Goal: Information Seeking & Learning: Learn about a topic

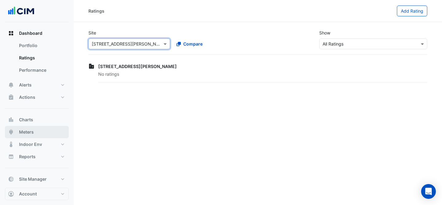
drag, startPoint x: 49, startPoint y: 129, endPoint x: 61, endPoint y: 107, distance: 24.7
click at [49, 129] on button "Meters" at bounding box center [37, 132] width 64 height 12
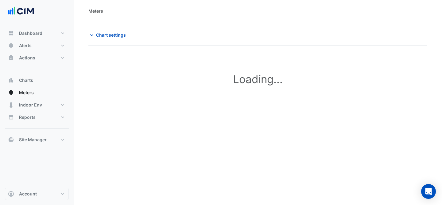
type input "**********"
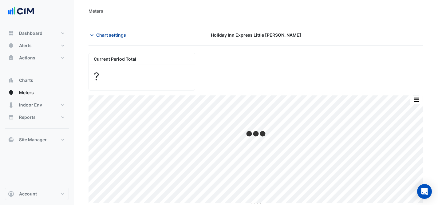
click at [105, 33] on span "Chart settings" at bounding box center [111, 35] width 30 height 6
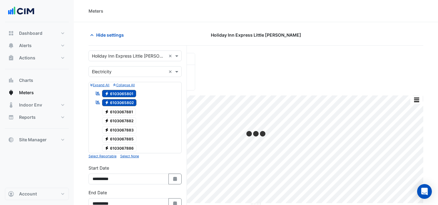
click at [137, 55] on input "text" at bounding box center [129, 56] width 74 height 6
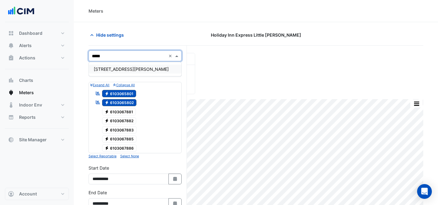
type input "******"
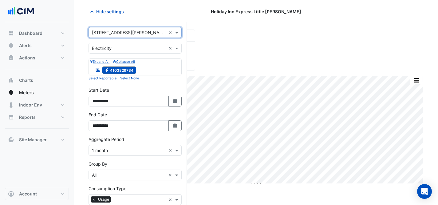
scroll to position [24, 0]
click at [175, 104] on button "Select Date" at bounding box center [175, 100] width 14 height 11
select select "*"
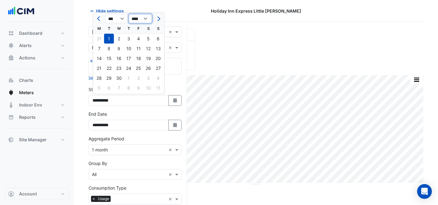
click at [143, 21] on select "**** **** **** **** **** **** **** **** **** **** **** **** **** **** ****" at bounding box center [140, 18] width 23 height 9
select select "****"
click at [158, 39] on div "1" at bounding box center [158, 39] width 10 height 10
type input "**********"
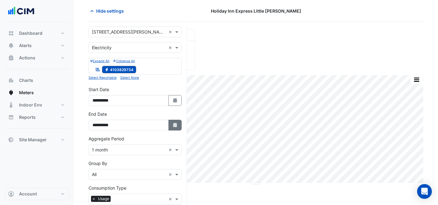
click at [171, 125] on button "Select Date" at bounding box center [175, 124] width 14 height 11
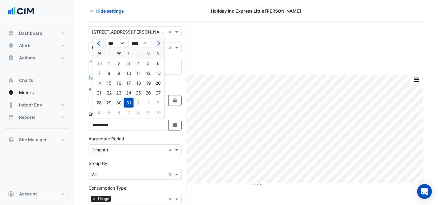
click at [159, 42] on span "Next month" at bounding box center [157, 43] width 5 height 5
select select "*"
click at [158, 104] on div "31" at bounding box center [158, 103] width 10 height 10
type input "**********"
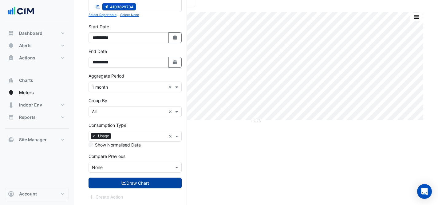
click at [130, 185] on button "Draw Chart" at bounding box center [134, 182] width 93 height 11
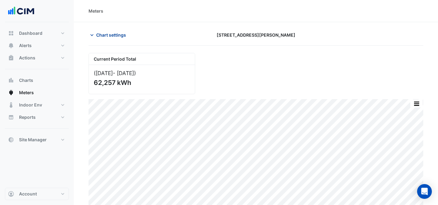
click at [105, 34] on span "Chart settings" at bounding box center [111, 35] width 30 height 6
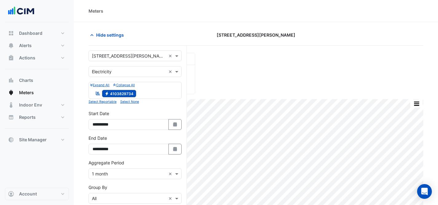
click at [121, 76] on div "Utility Type × Electricity ×" at bounding box center [134, 71] width 93 height 11
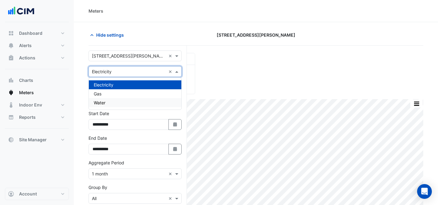
click at [123, 103] on div "Water" at bounding box center [135, 102] width 92 height 9
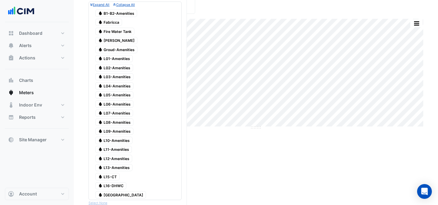
scroll to position [113, 0]
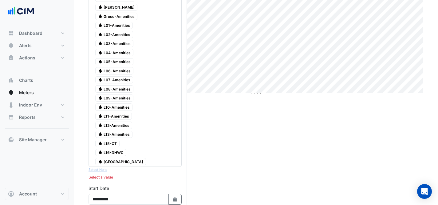
click at [117, 158] on span "Water Main Building" at bounding box center [120, 161] width 51 height 7
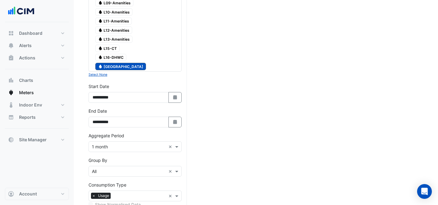
scroll to position [268, 0]
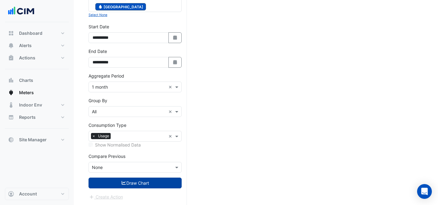
click at [133, 182] on button "Draw Chart" at bounding box center [134, 182] width 93 height 11
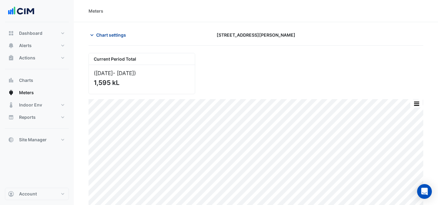
click at [121, 37] on span "Chart settings" at bounding box center [111, 35] width 30 height 6
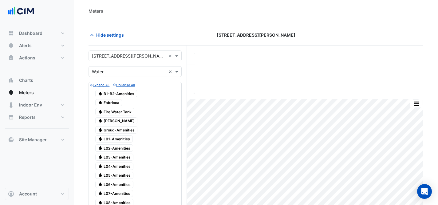
drag, startPoint x: 112, startPoint y: 103, endPoint x: 112, endPoint y: 110, distance: 7.4
click at [112, 103] on span "Water [GEOGRAPHIC_DATA]" at bounding box center [108, 102] width 27 height 7
click at [113, 121] on span "Water [GEOGRAPHIC_DATA]" at bounding box center [116, 120] width 42 height 7
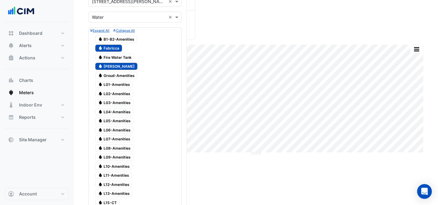
scroll to position [197, 0]
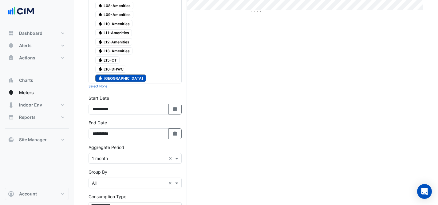
click at [114, 77] on span "Water Main Building" at bounding box center [120, 77] width 51 height 7
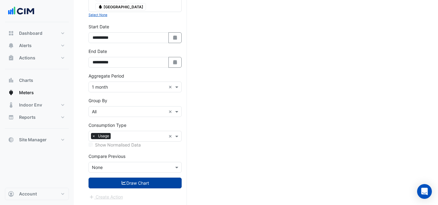
click at [123, 180] on icon "submit" at bounding box center [124, 182] width 6 height 4
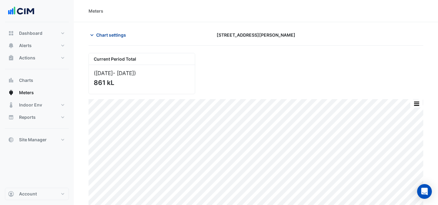
click at [104, 35] on span "Chart settings" at bounding box center [111, 35] width 30 height 6
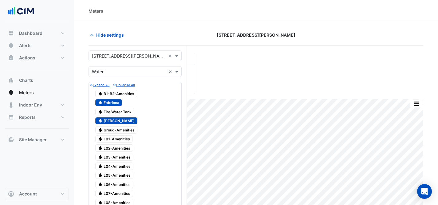
click at [122, 57] on input "text" at bounding box center [129, 56] width 74 height 6
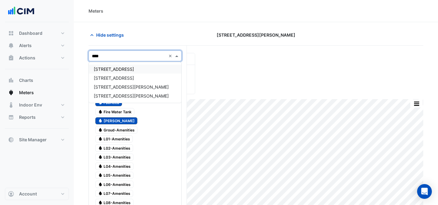
type input "*****"
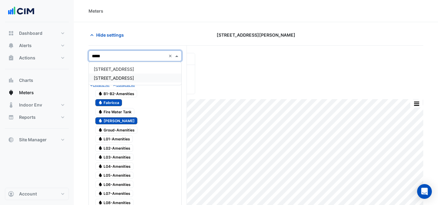
click at [123, 80] on span "[STREET_ADDRESS]" at bounding box center [114, 77] width 40 height 5
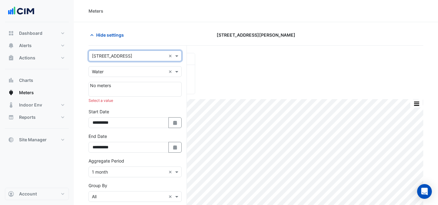
click at [124, 74] on input "text" at bounding box center [129, 71] width 74 height 6
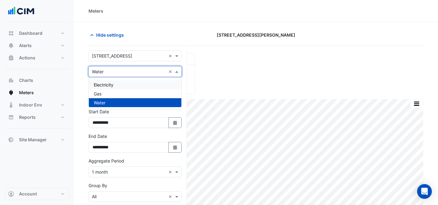
click at [131, 87] on div "Electricity" at bounding box center [135, 84] width 92 height 9
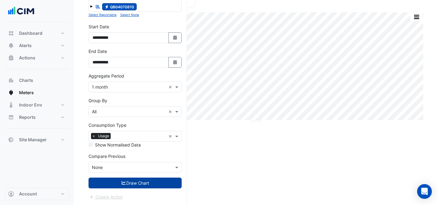
click at [136, 183] on button "Draw Chart" at bounding box center [134, 182] width 93 height 11
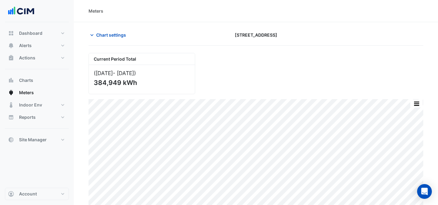
click at [287, 71] on div "Current Period Total ([DATE] - [DATE] ) 384,949 kWh" at bounding box center [256, 71] width 342 height 46
click at [109, 42] on div "Chart settings [STREET_ADDRESS]" at bounding box center [255, 37] width 334 height 16
click at [109, 39] on button "Chart settings" at bounding box center [108, 34] width 41 height 11
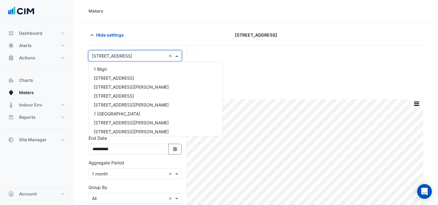
click at [119, 59] on div "Select a Site × [STREET_ADDRESS] ×" at bounding box center [134, 55] width 93 height 11
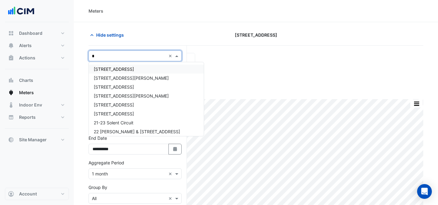
type input "**"
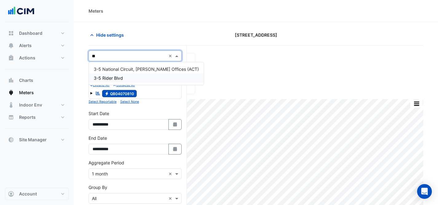
click at [134, 78] on div "3-5 Rider Blvd" at bounding box center [146, 77] width 115 height 9
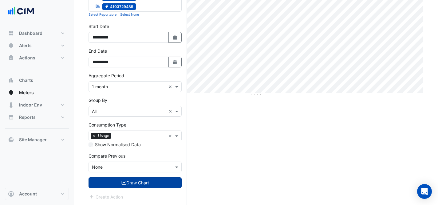
click at [140, 184] on button "Draw Chart" at bounding box center [134, 182] width 93 height 11
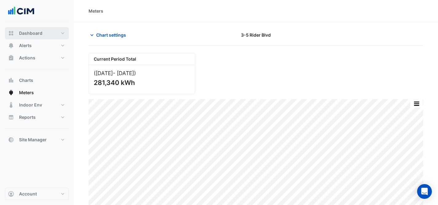
click at [48, 33] on button "Dashboard" at bounding box center [37, 33] width 64 height 12
select select "***"
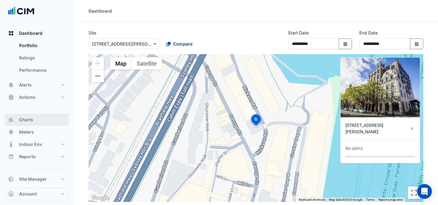
click at [52, 119] on button "Charts" at bounding box center [37, 119] width 64 height 12
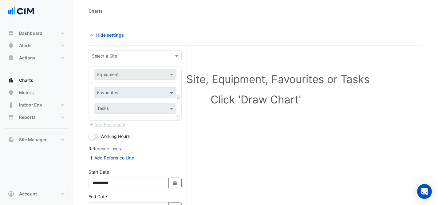
click at [114, 57] on input "text" at bounding box center [129, 56] width 74 height 6
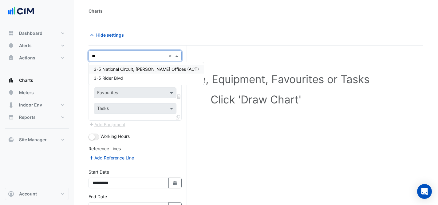
type input "***"
click at [127, 80] on div "3-5 Rider Blvd" at bounding box center [146, 77] width 115 height 9
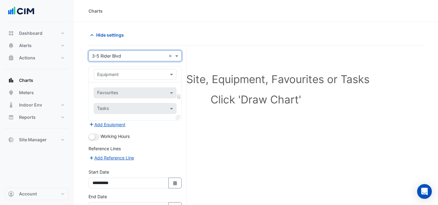
click at [133, 73] on input "text" at bounding box center [129, 74] width 64 height 6
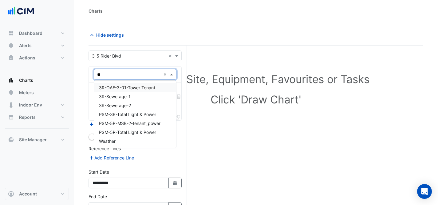
type input "***"
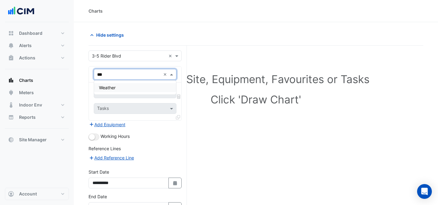
click at [143, 85] on div "Weather" at bounding box center [135, 87] width 82 height 9
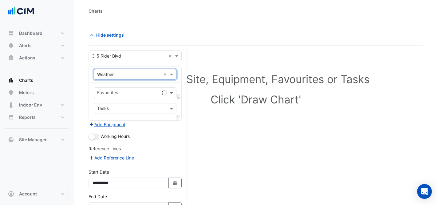
click at [142, 94] on input "text" at bounding box center [128, 93] width 62 height 6
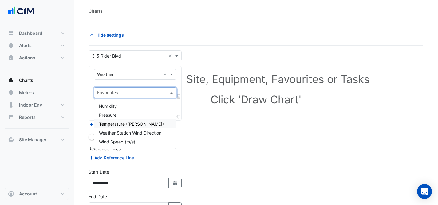
click at [145, 122] on div "Temperature ([PERSON_NAME])" at bounding box center [135, 123] width 82 height 9
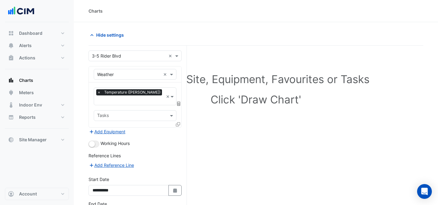
click at [178, 101] on icon at bounding box center [178, 103] width 3 height 4
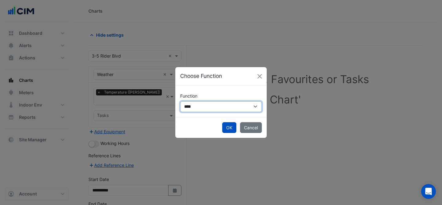
click at [238, 109] on select "**********" at bounding box center [221, 106] width 82 height 11
select select "******"
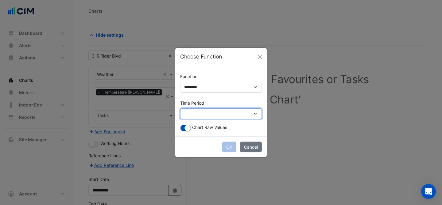
click at [222, 112] on select "**********" at bounding box center [221, 113] width 82 height 11
select select "*********"
drag, startPoint x: 184, startPoint y: 132, endPoint x: 210, endPoint y: 135, distance: 25.9
click at [184, 132] on div "**********" at bounding box center [221, 101] width 92 height 70
click at [189, 126] on small "button" at bounding box center [188, 128] width 6 height 6
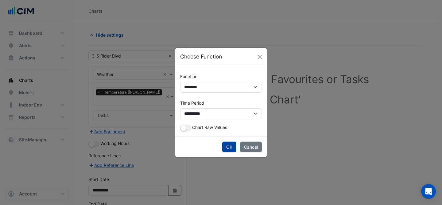
click at [228, 144] on button "OK" at bounding box center [229, 146] width 14 height 11
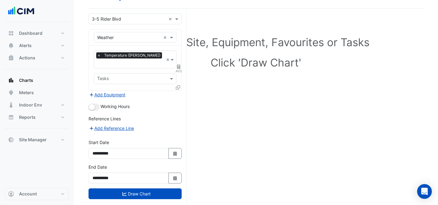
scroll to position [40, 0]
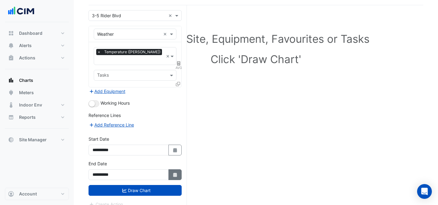
click at [174, 172] on icon "Select Date" at bounding box center [175, 174] width 6 height 4
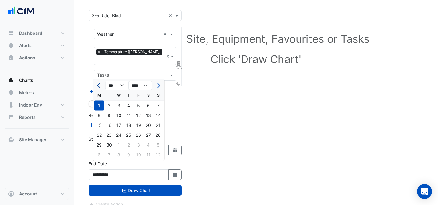
click at [97, 84] on span "Previous month" at bounding box center [99, 85] width 5 height 5
select select "*"
click at [156, 144] on div "31" at bounding box center [158, 145] width 10 height 10
type input "**********"
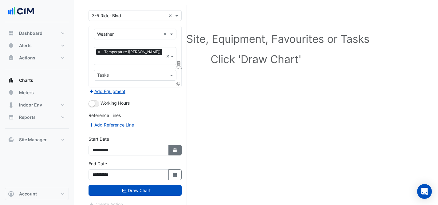
click at [170, 144] on button "Select Date" at bounding box center [175, 149] width 14 height 11
select select "*"
select select "****"
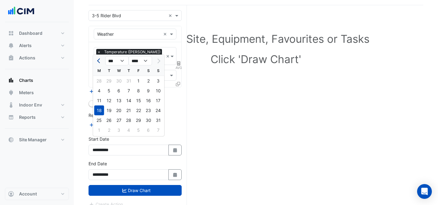
click at [99, 61] on span "Previous month" at bounding box center [99, 60] width 5 height 5
select select "*"
click at [110, 78] on div "1" at bounding box center [109, 81] width 10 height 10
type input "**********"
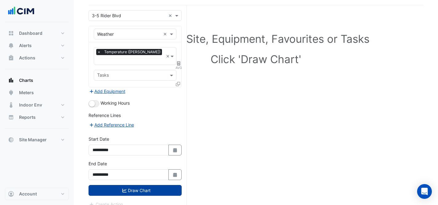
click at [149, 187] on button "Draw Chart" at bounding box center [134, 190] width 93 height 11
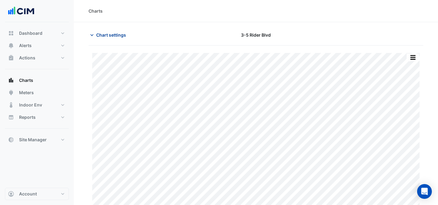
click at [110, 37] on span "Chart settings" at bounding box center [111, 35] width 30 height 6
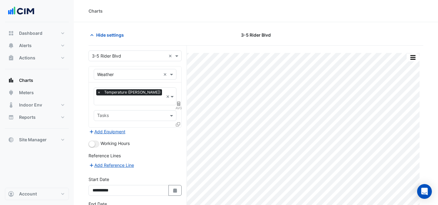
click at [116, 49] on div "**********" at bounding box center [137, 148] width 98 height 207
click at [126, 58] on input "text" at bounding box center [129, 56] width 74 height 6
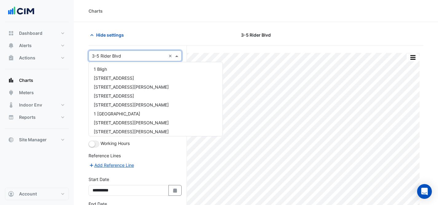
scroll to position [1000, 0]
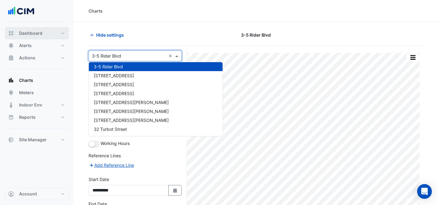
click at [62, 32] on button "Dashboard" at bounding box center [37, 33] width 64 height 12
select select "***"
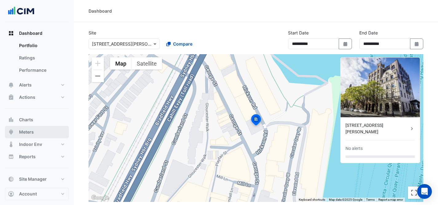
click at [46, 131] on button "Meters" at bounding box center [37, 132] width 64 height 12
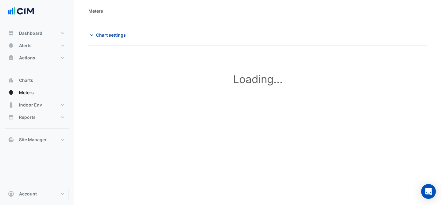
click at [119, 35] on span "Chart settings" at bounding box center [111, 35] width 30 height 6
type input "**********"
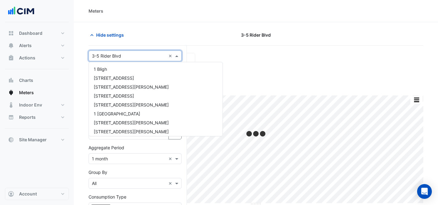
click at [148, 61] on div "Select a Site × 3-5 Rider Blvd ×" at bounding box center [134, 55] width 93 height 11
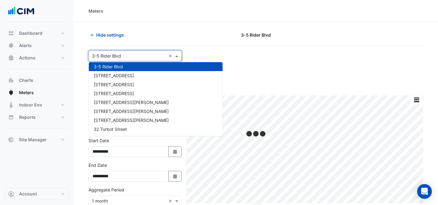
type input "*"
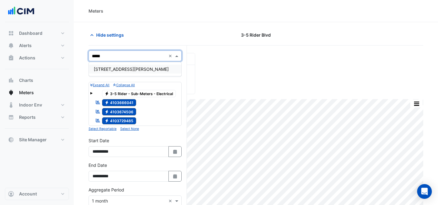
type input "******"
click at [134, 67] on div "[STREET_ADDRESS][PERSON_NAME]" at bounding box center [135, 68] width 92 height 9
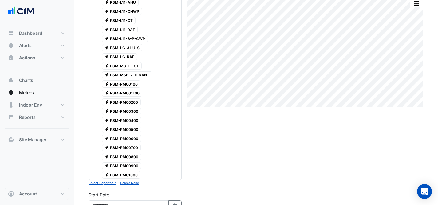
scroll to position [268, 0]
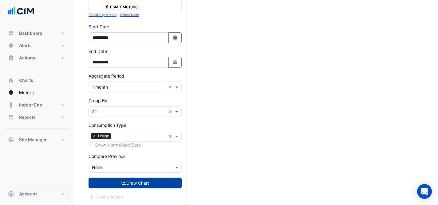
click at [137, 185] on button "Draw Chart" at bounding box center [134, 182] width 93 height 11
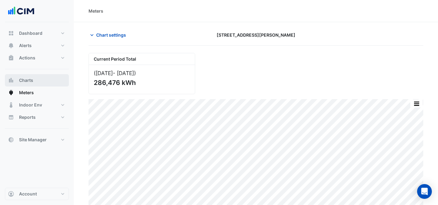
click at [37, 80] on button "Charts" at bounding box center [37, 80] width 64 height 12
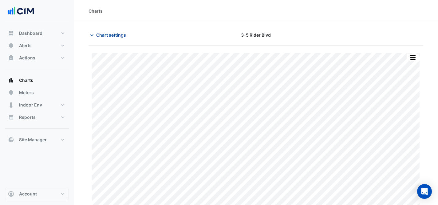
click at [115, 30] on button "Chart settings" at bounding box center [108, 34] width 41 height 11
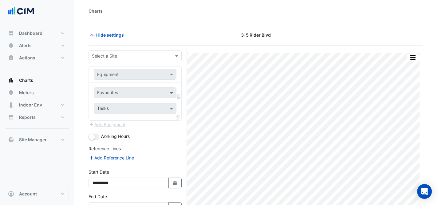
click at [133, 57] on input "text" at bounding box center [129, 56] width 74 height 6
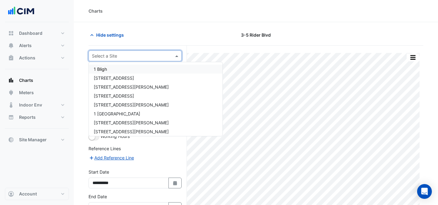
type input "**********"
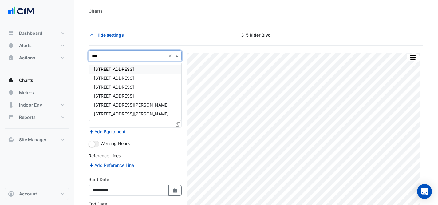
type input "****"
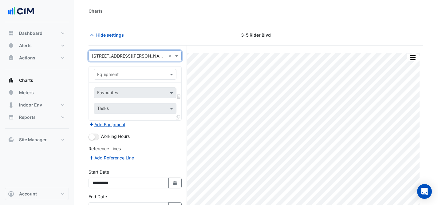
click at [125, 55] on input "text" at bounding box center [129, 56] width 74 height 6
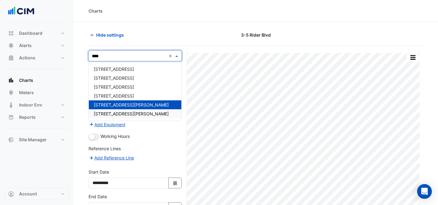
type input "*****"
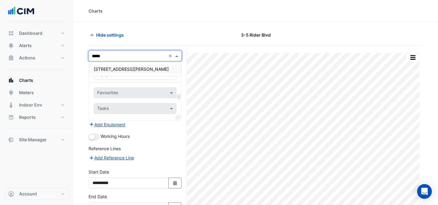
click at [100, 70] on span "[STREET_ADDRESS][PERSON_NAME]" at bounding box center [131, 68] width 75 height 5
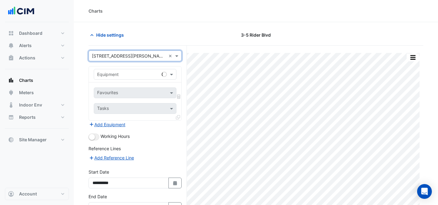
click at [112, 77] on div "Equipment" at bounding box center [107, 74] width 21 height 6
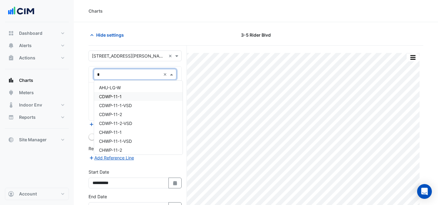
type input "**"
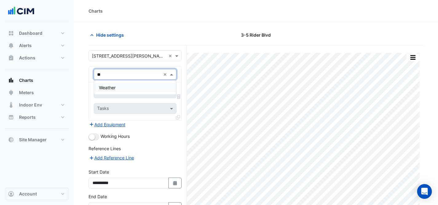
click at [124, 87] on div "Weather" at bounding box center [135, 87] width 82 height 9
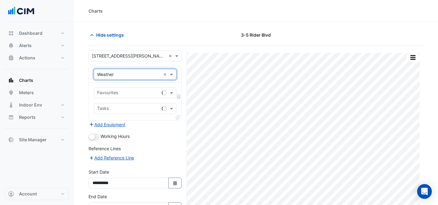
click at [130, 93] on input "text" at bounding box center [128, 93] width 62 height 6
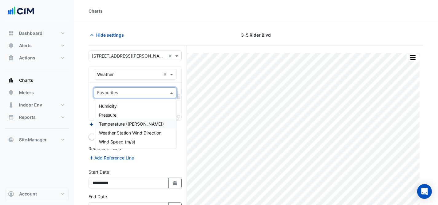
click at [156, 123] on div "Temperature ([PERSON_NAME])" at bounding box center [135, 123] width 82 height 9
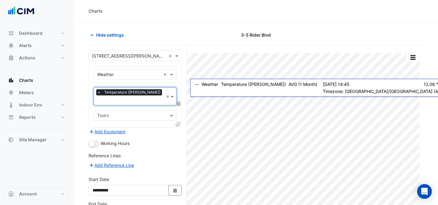
click at [178, 101] on icon at bounding box center [178, 103] width 3 height 4
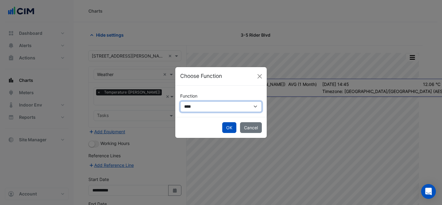
click at [193, 109] on select "**********" at bounding box center [221, 106] width 82 height 11
select select "******"
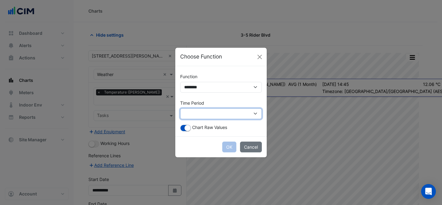
click at [202, 111] on select "**********" at bounding box center [221, 113] width 82 height 11
select select "*********"
drag, startPoint x: 188, startPoint y: 125, endPoint x: 214, endPoint y: 142, distance: 30.9
click at [189, 125] on small "button" at bounding box center [188, 128] width 6 height 6
click at [228, 148] on button "OK" at bounding box center [229, 146] width 14 height 11
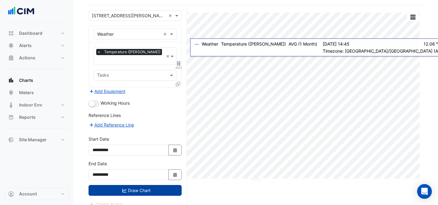
click at [153, 185] on button "Draw Chart" at bounding box center [134, 190] width 93 height 11
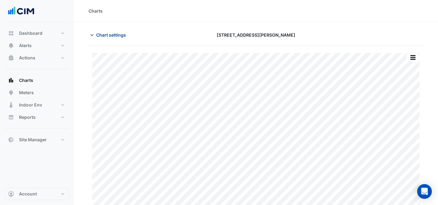
click at [99, 32] on span "Chart settings" at bounding box center [111, 35] width 30 height 6
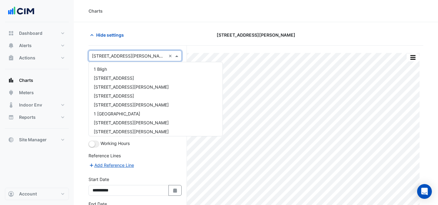
click at [133, 55] on input "text" at bounding box center [129, 56] width 74 height 6
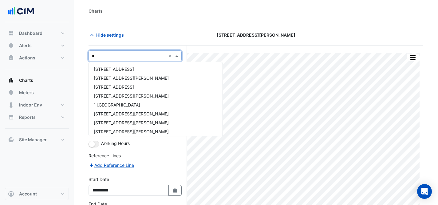
type input "**"
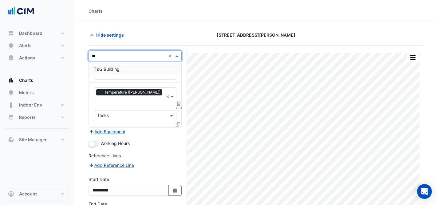
click at [108, 69] on span "T&G Building" at bounding box center [107, 68] width 26 height 5
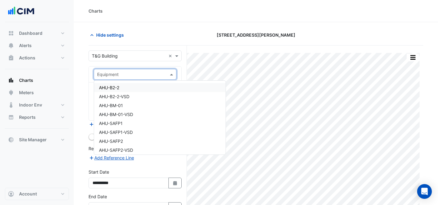
click at [124, 74] on input "text" at bounding box center [129, 74] width 64 height 6
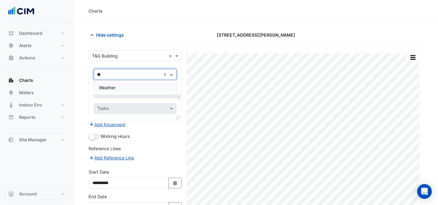
type input "*"
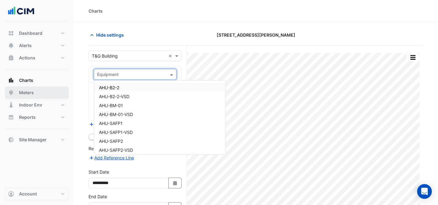
click at [31, 95] on span "Meters" at bounding box center [26, 92] width 15 height 6
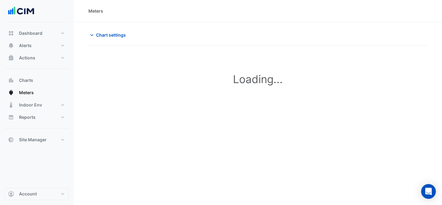
type input "**********"
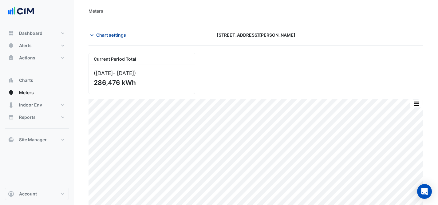
click at [107, 36] on span "Chart settings" at bounding box center [111, 35] width 30 height 6
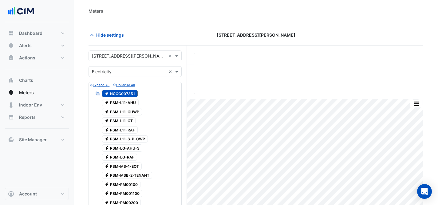
click at [118, 51] on div "Select a Site × [STREET_ADDRESS][PERSON_NAME] ×" at bounding box center [134, 55] width 93 height 11
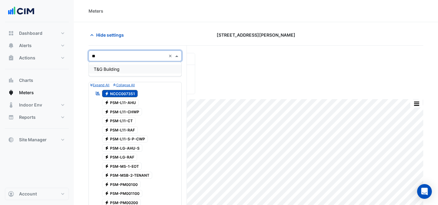
type input "***"
click at [117, 67] on span "T&G Building" at bounding box center [107, 68] width 26 height 5
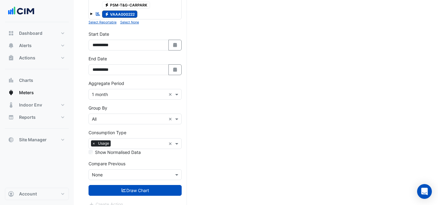
scroll to position [1543, 0]
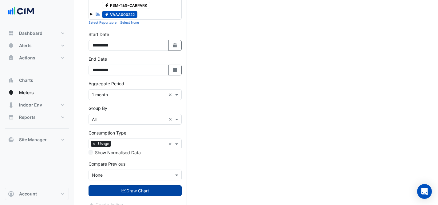
click at [131, 185] on button "Draw Chart" at bounding box center [134, 190] width 93 height 11
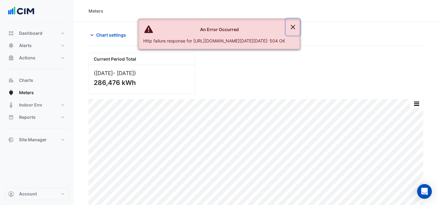
drag, startPoint x: 318, startPoint y: 27, endPoint x: 201, endPoint y: 10, distance: 118.9
click at [300, 27] on button "Close" at bounding box center [293, 27] width 14 height 17
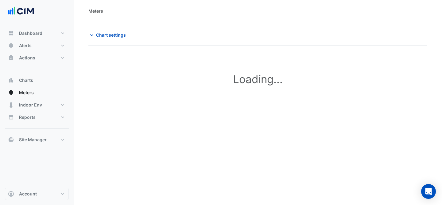
type input "**********"
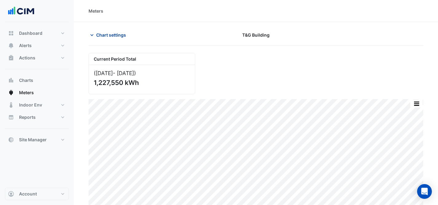
click at [118, 35] on span "Chart settings" at bounding box center [111, 35] width 30 height 6
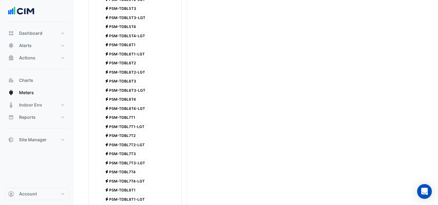
scroll to position [1544, 0]
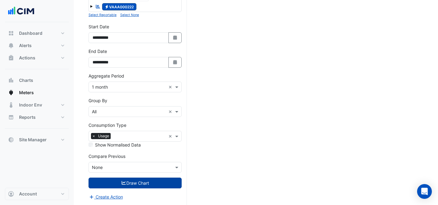
click at [152, 186] on button "Draw Chart" at bounding box center [134, 182] width 93 height 11
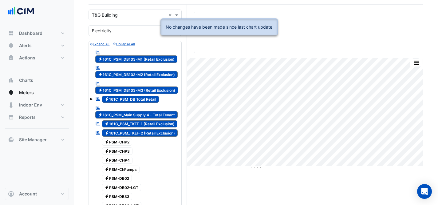
scroll to position [0, 0]
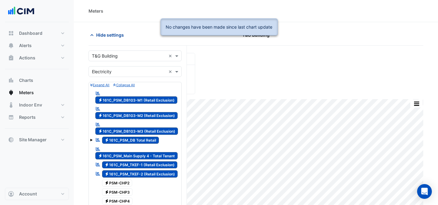
click at [97, 33] on span "Hide settings" at bounding box center [110, 35] width 28 height 6
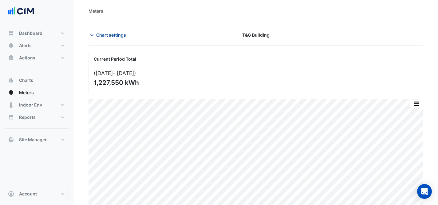
click at [106, 34] on span "Chart settings" at bounding box center [111, 35] width 30 height 6
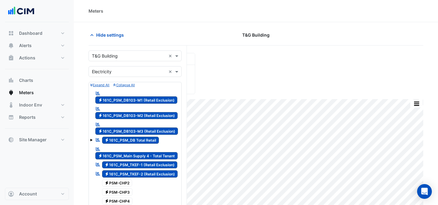
scroll to position [1, 0]
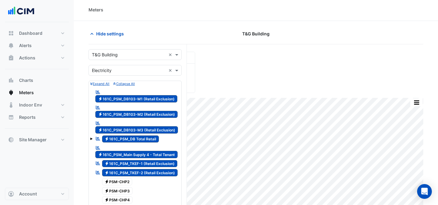
click at [296, 76] on div "Current Period Total (Jun 25 - Aug 25 ) 1,227,550 kWh" at bounding box center [256, 70] width 342 height 46
click at [291, 72] on div "Current Period Total (Jun 25 - Aug 25 ) 1,227,550 kWh" at bounding box center [256, 70] width 342 height 46
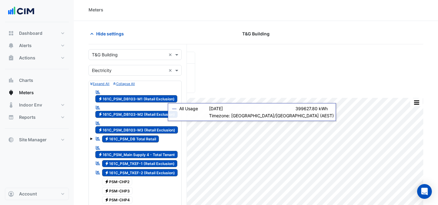
click at [141, 11] on div "Meters" at bounding box center [255, 9] width 334 height 6
click at [125, 100] on span "Electricity 161C_PSM_DB103-M1 (Retail Exclusion)" at bounding box center [136, 98] width 82 height 7
drag, startPoint x: 129, startPoint y: 111, endPoint x: 135, endPoint y: 122, distance: 13.5
click at [129, 111] on span "Electricity 161C_PSM_DB103-M2 (Retail Exclusion)" at bounding box center [136, 114] width 82 height 7
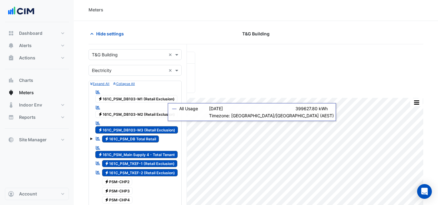
click at [138, 127] on span "Electricity 161C_PSM_DB103-M3 (Retail Exclusion)" at bounding box center [136, 129] width 83 height 7
click at [140, 137] on span "Electricity 161C_PSM_DB Total Retail" at bounding box center [130, 138] width 57 height 7
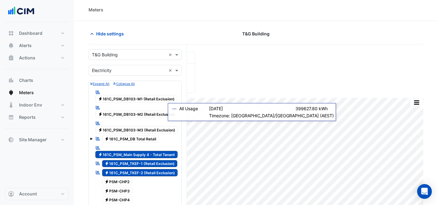
click at [151, 154] on span "Electricity 161C_PSM_Main Supply 4 - Total Tenant" at bounding box center [136, 153] width 82 height 7
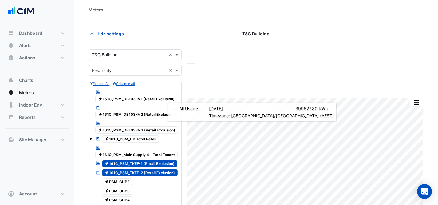
drag, startPoint x: 158, startPoint y: 164, endPoint x: 161, endPoint y: 170, distance: 6.5
click at [158, 165] on span "Electricity 161C_PSM_TKEF-1 (Retail Exclusion)" at bounding box center [140, 163] width 76 height 7
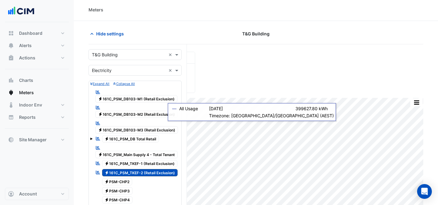
click at [161, 171] on span "Electricity 161C_PSM_TKEF-2 (Retail Exclusion)" at bounding box center [140, 172] width 76 height 7
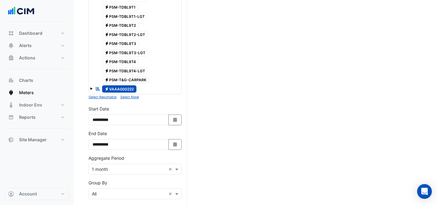
scroll to position [1544, 0]
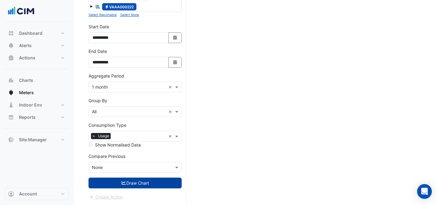
click at [133, 183] on button "Draw Chart" at bounding box center [134, 182] width 93 height 11
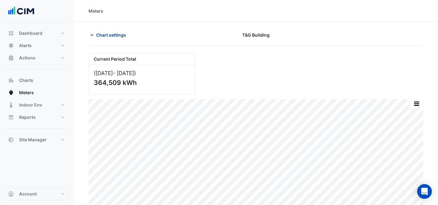
click at [112, 29] on section "Chart settings T&G Building Current Period Total (Jun 25 - Aug 25 ) 364,509 kWh…" at bounding box center [256, 115] width 364 height 187
click at [113, 32] on span "Chart settings" at bounding box center [111, 35] width 30 height 6
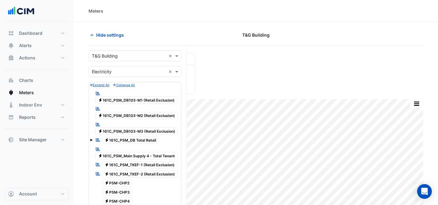
click at [138, 72] on input "text" at bounding box center [129, 71] width 74 height 6
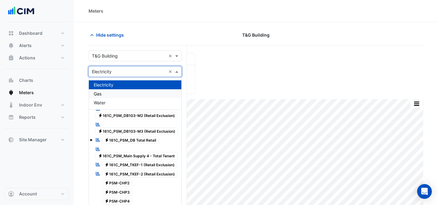
click at [131, 92] on div "Gas" at bounding box center [135, 93] width 92 height 9
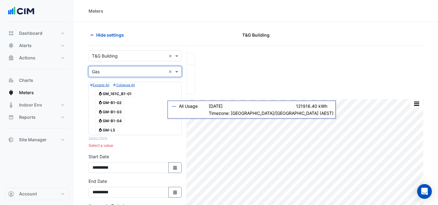
drag, startPoint x: 113, startPoint y: 95, endPoint x: 116, endPoint y: 106, distance: 11.5
click at [113, 97] on span "Gas GM_161C_B1-01" at bounding box center [114, 93] width 39 height 7
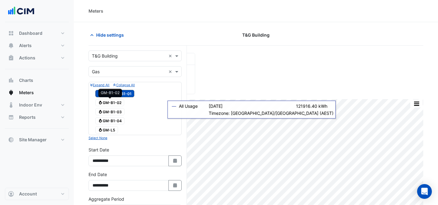
drag, startPoint x: 115, startPoint y: 103, endPoint x: 116, endPoint y: 111, distance: 8.8
click at [115, 107] on div "Gas GM-B1-02 GM-B1-02" at bounding box center [135, 102] width 90 height 9
click at [116, 112] on span "Gas GM-B1-03" at bounding box center [109, 111] width 29 height 7
click at [115, 117] on span "Gas GM-B1-04" at bounding box center [109, 120] width 29 height 7
click at [113, 103] on span "Gas GM-B1-02" at bounding box center [109, 102] width 29 height 7
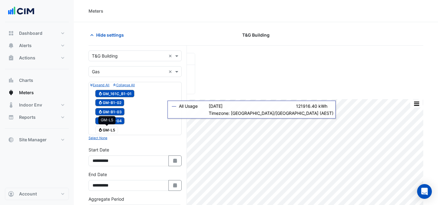
click at [113, 130] on span "Gas GM-L5" at bounding box center [106, 129] width 23 height 7
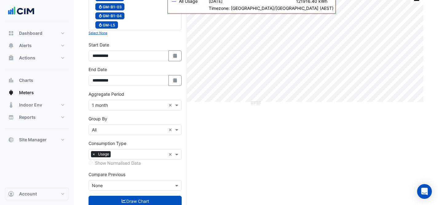
scroll to position [123, 0]
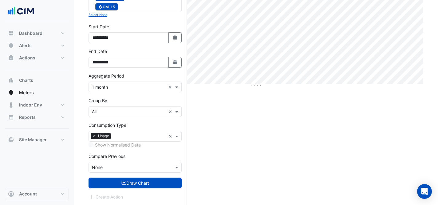
click at [131, 174] on form "Select a Site × T&G Building × Utility Type × Gas × Expand All Collapse All Gas…" at bounding box center [134, 64] width 93 height 272
click at [135, 182] on button "Draw Chart" at bounding box center [134, 182] width 93 height 11
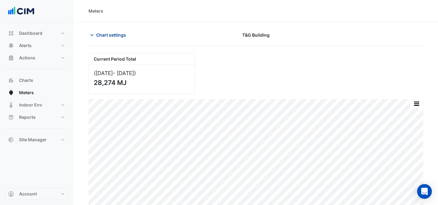
click at [112, 33] on span "Chart settings" at bounding box center [111, 35] width 30 height 6
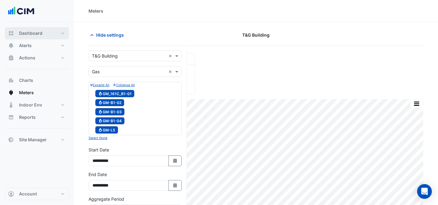
click at [55, 32] on button "Dashboard" at bounding box center [37, 33] width 64 height 12
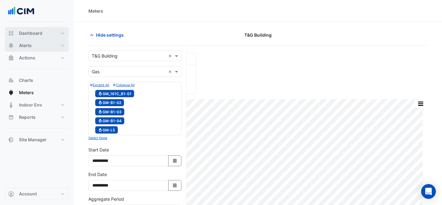
select select "***"
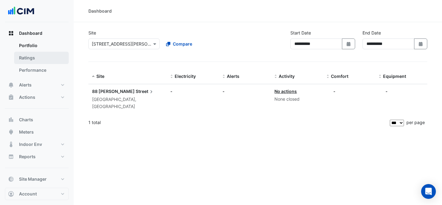
click at [35, 60] on link "Ratings" at bounding box center [41, 58] width 55 height 12
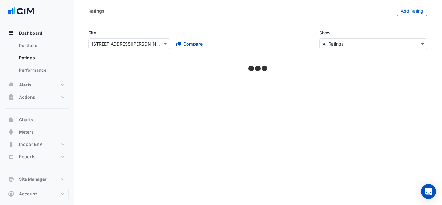
click at [128, 39] on div "Select a Site × 88 George Street" at bounding box center [129, 43] width 82 height 11
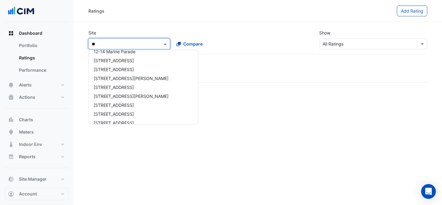
type input "***"
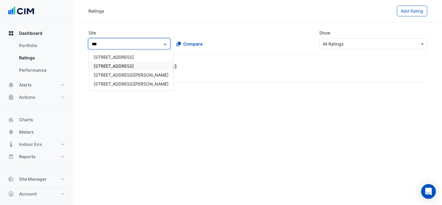
click at [132, 67] on span "[STREET_ADDRESS]" at bounding box center [114, 65] width 40 height 5
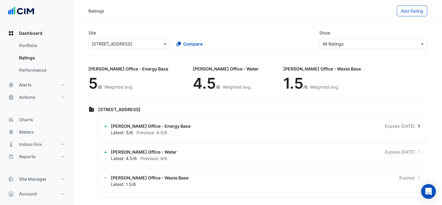
click at [211, 125] on div "NABERS Office - Energy Base Expires in 11 months" at bounding box center [266, 126] width 311 height 6
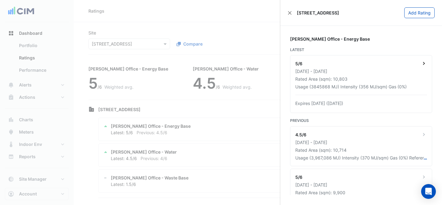
click at [378, 71] on div "01 Jul 2024 - 30 Jun 2025" at bounding box center [361, 71] width 132 height 6
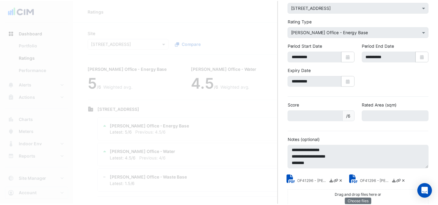
scroll to position [54, 0]
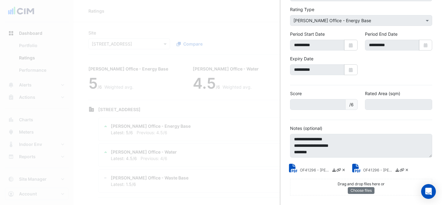
click at [304, 166] on div "OF41296 - NABERS Energy Rating Report.pdf" at bounding box center [323, 169] width 46 height 7
click at [365, 169] on small "OF41296 - NABERS Energy Rating Certificate.pdf" at bounding box center [378, 170] width 31 height 6
click at [303, 165] on div "OF41296 - NABERS Energy Rating Report.pdf" at bounding box center [318, 168] width 63 height 10
click at [294, 169] on icon at bounding box center [294, 167] width 9 height 9
click at [161, 22] on ngb-offcanvas-backdrop at bounding box center [221, 102] width 442 height 205
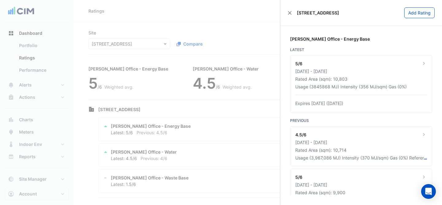
click at [29, 135] on ngb-offcanvas-backdrop at bounding box center [221, 102] width 442 height 205
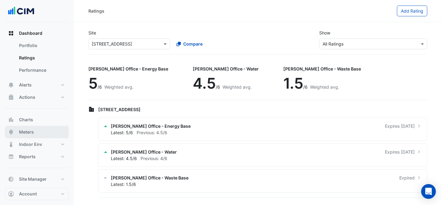
click at [29, 131] on span "Meters" at bounding box center [26, 132] width 15 height 6
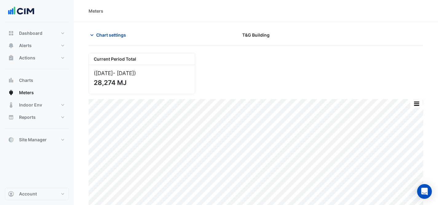
click at [116, 33] on span "Chart settings" at bounding box center [111, 35] width 30 height 6
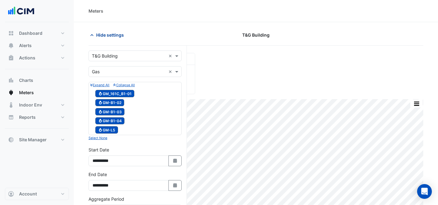
click at [118, 35] on span "Hide settings" at bounding box center [110, 35] width 28 height 6
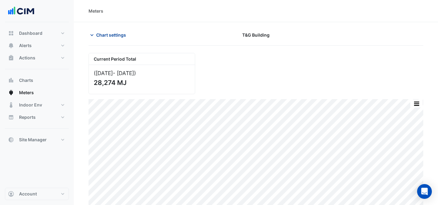
click at [118, 35] on span "Chart settings" at bounding box center [111, 35] width 30 height 6
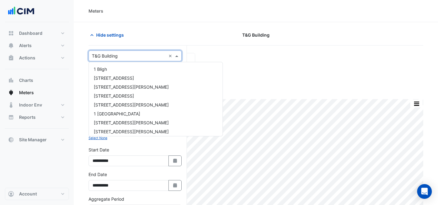
click at [121, 53] on input "text" at bounding box center [129, 56] width 74 height 6
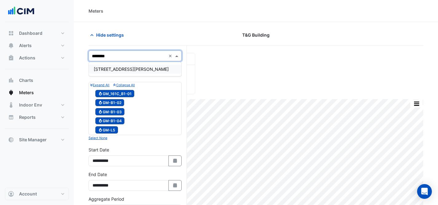
type input "*********"
click at [150, 68] on div "[STREET_ADDRESS][PERSON_NAME]" at bounding box center [135, 68] width 92 height 9
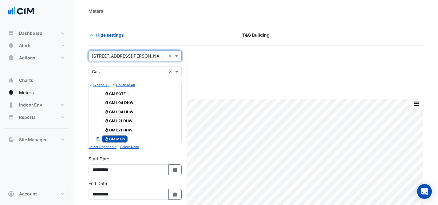
click at [110, 70] on input "text" at bounding box center [129, 71] width 74 height 6
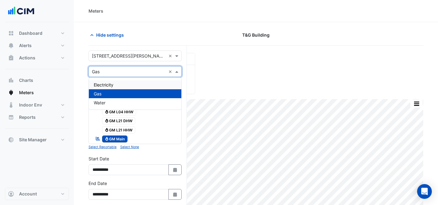
click at [118, 82] on div "Electricity" at bounding box center [135, 84] width 92 height 9
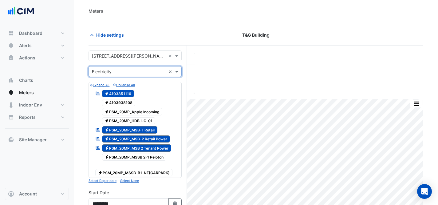
click at [159, 146] on span "Electricity PSM_20MP_MSB 2 Tenant Power" at bounding box center [136, 147] width 69 height 7
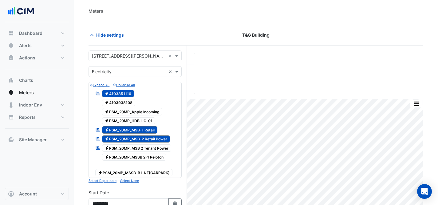
click at [159, 139] on span "Electricity PSM_20MP_MSB-2 Retail Power" at bounding box center [136, 138] width 68 height 7
click at [149, 131] on span "Electricity PSM_20MP_MSB-1 Retail" at bounding box center [130, 129] width 56 height 7
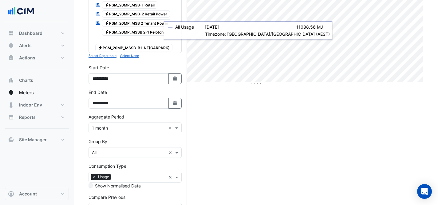
scroll to position [159, 0]
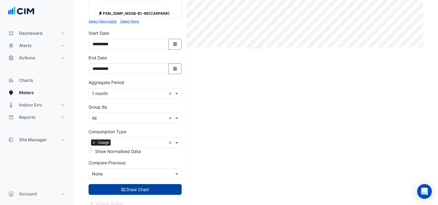
click at [148, 184] on button "Draw Chart" at bounding box center [134, 189] width 93 height 11
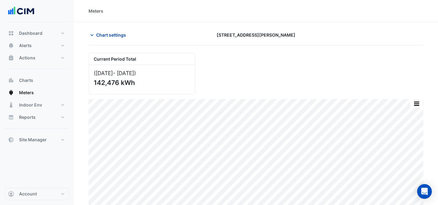
click at [107, 32] on span "Chart settings" at bounding box center [111, 35] width 30 height 6
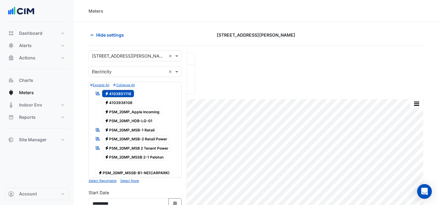
click at [123, 72] on input "text" at bounding box center [129, 71] width 74 height 6
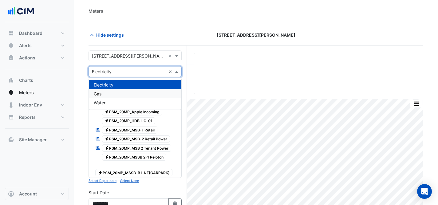
click at [126, 93] on div "Gas" at bounding box center [135, 93] width 92 height 9
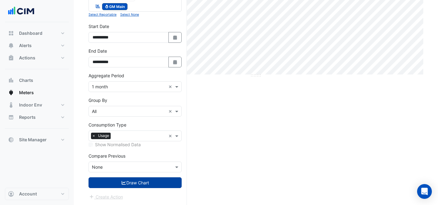
click at [124, 181] on icon "submit" at bounding box center [124, 182] width 6 height 4
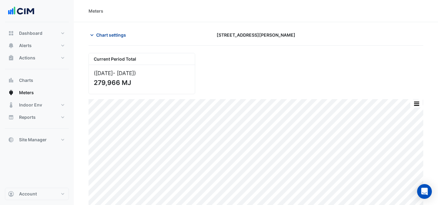
click at [109, 33] on span "Chart settings" at bounding box center [111, 35] width 30 height 6
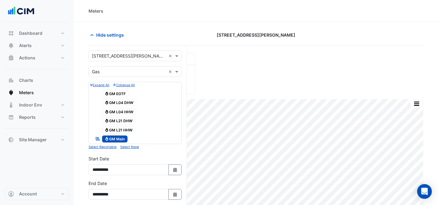
click at [127, 129] on span "Gas GM L21 HHW" at bounding box center [118, 129] width 33 height 7
click at [127, 119] on span "Gas GM L21 DHW" at bounding box center [118, 120] width 33 height 7
click at [124, 111] on span "Gas GM L04 HHW" at bounding box center [119, 111] width 34 height 7
drag, startPoint x: 124, startPoint y: 103, endPoint x: 123, endPoint y: 97, distance: 5.7
click at [124, 103] on span "Gas GM L04 DHW" at bounding box center [119, 102] width 34 height 7
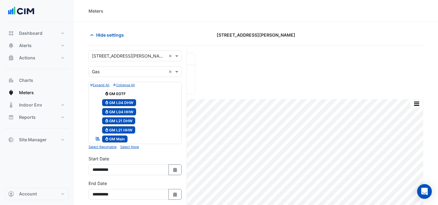
click at [121, 91] on span "Gas GM EOTF" at bounding box center [115, 93] width 27 height 7
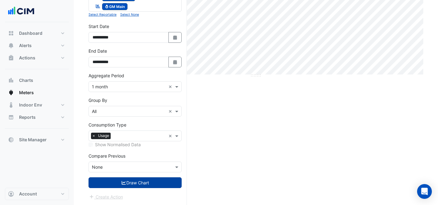
click at [127, 184] on button "Draw Chart" at bounding box center [134, 182] width 93 height 11
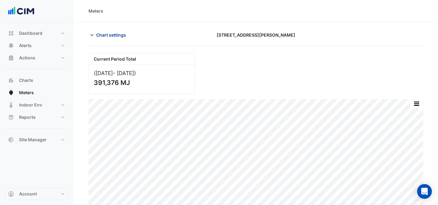
click at [101, 35] on span "Chart settings" at bounding box center [111, 35] width 30 height 6
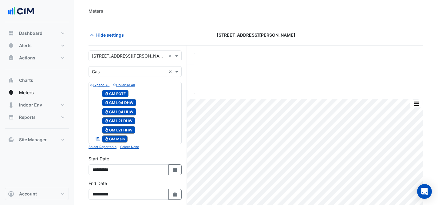
click at [114, 54] on input "text" at bounding box center [129, 56] width 74 height 6
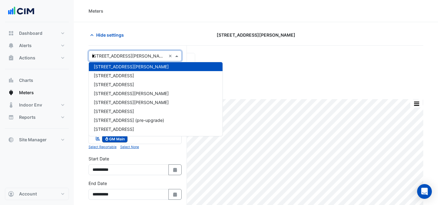
scroll to position [163, 0]
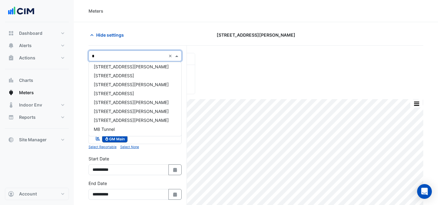
type input "**"
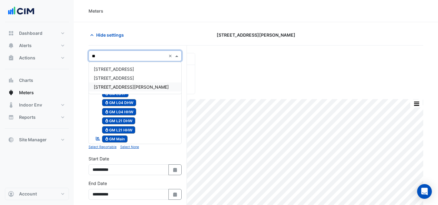
click at [117, 86] on span "[STREET_ADDRESS][PERSON_NAME]" at bounding box center [131, 86] width 75 height 5
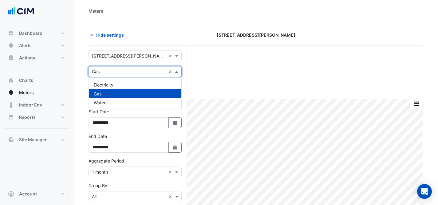
click at [121, 73] on input "text" at bounding box center [129, 71] width 74 height 6
click at [119, 85] on div "Electricity" at bounding box center [135, 84] width 92 height 9
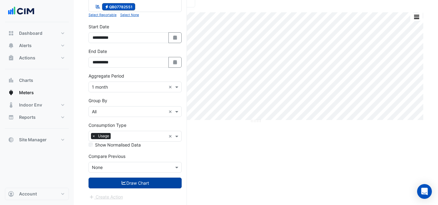
click at [148, 182] on button "Draw Chart" at bounding box center [134, 182] width 93 height 11
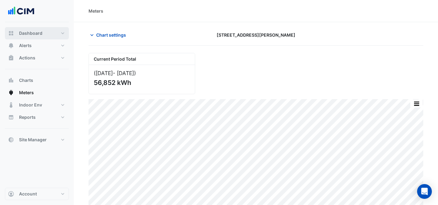
click at [62, 35] on button "Dashboard" at bounding box center [37, 33] width 64 height 12
select select "***"
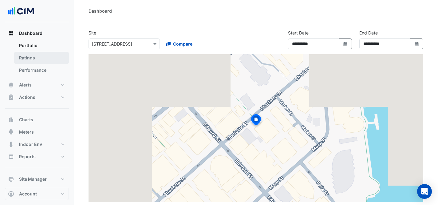
click at [43, 58] on link "Ratings" at bounding box center [41, 58] width 55 height 12
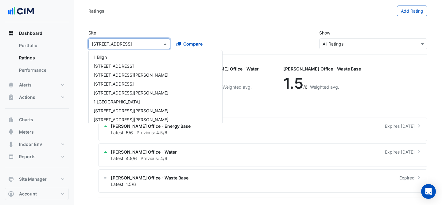
click at [148, 43] on input "text" at bounding box center [123, 44] width 63 height 6
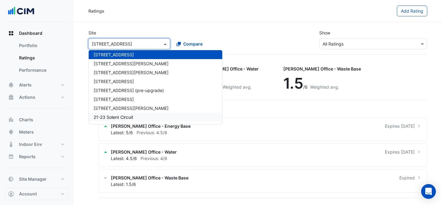
click at [58, 20] on div at bounding box center [37, 11] width 64 height 22
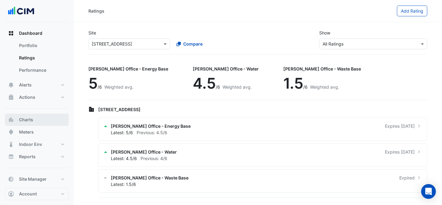
click at [26, 121] on span "Charts" at bounding box center [26, 119] width 14 height 6
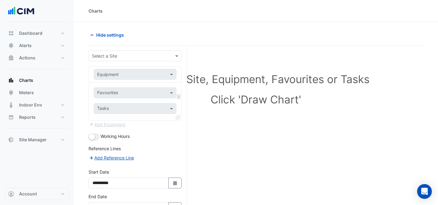
click at [141, 57] on input "text" at bounding box center [129, 56] width 74 height 6
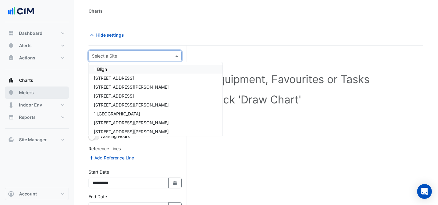
click at [43, 90] on button "Meters" at bounding box center [37, 92] width 64 height 12
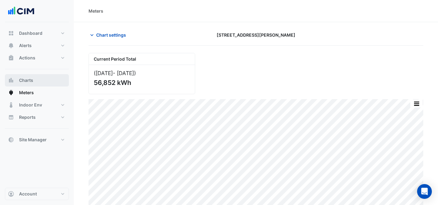
click at [38, 78] on button "Charts" at bounding box center [37, 80] width 64 height 12
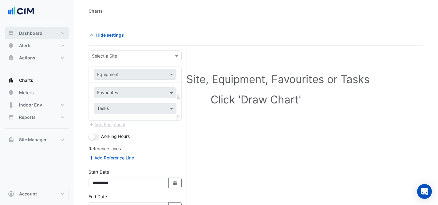
click at [52, 33] on button "Dashboard" at bounding box center [37, 33] width 64 height 12
select select "***"
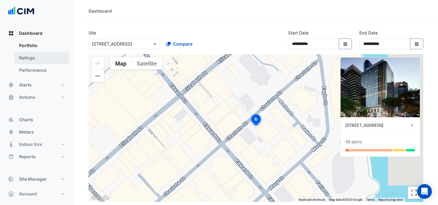
click at [40, 55] on link "Ratings" at bounding box center [41, 58] width 55 height 12
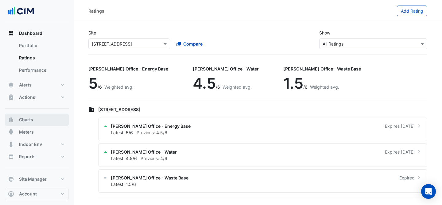
click at [31, 122] on span "Charts" at bounding box center [26, 119] width 14 height 6
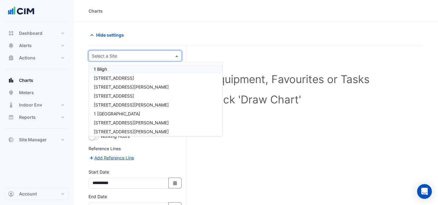
click at [120, 56] on input "text" at bounding box center [129, 56] width 74 height 6
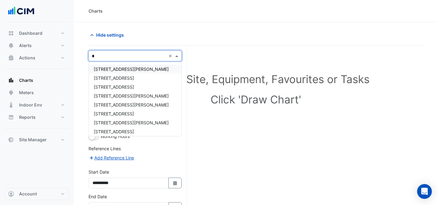
type input "**"
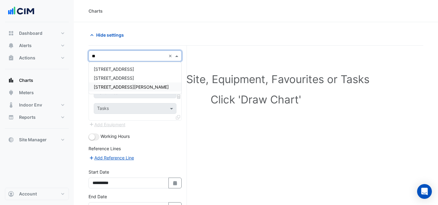
click at [168, 89] on div "[STREET_ADDRESS][PERSON_NAME]" at bounding box center [135, 86] width 92 height 9
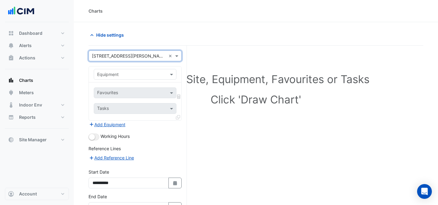
click at [137, 76] on input "text" at bounding box center [129, 74] width 64 height 6
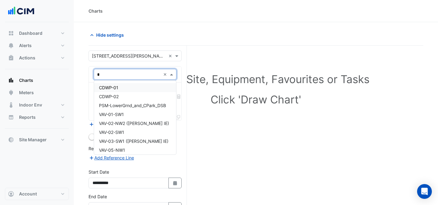
type input "**"
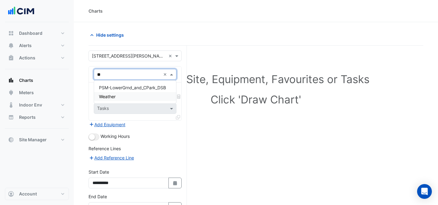
click at [121, 96] on div "Weather" at bounding box center [135, 96] width 82 height 9
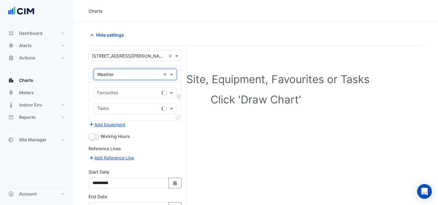
click at [138, 91] on input "text" at bounding box center [128, 93] width 62 height 6
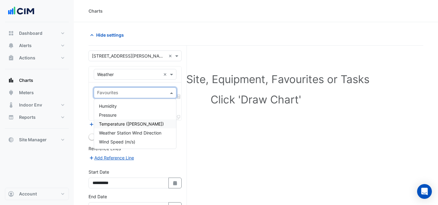
drag, startPoint x: 138, startPoint y: 122, endPoint x: 172, endPoint y: 100, distance: 40.6
click at [138, 122] on span "Temperature ([PERSON_NAME])" at bounding box center [131, 123] width 65 height 5
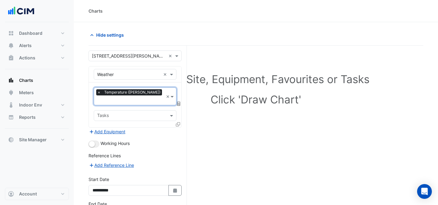
click at [178, 101] on icon at bounding box center [178, 103] width 3 height 4
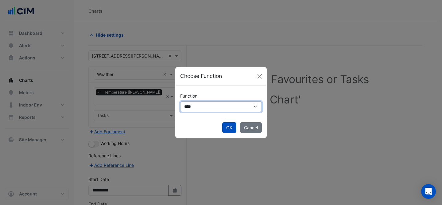
click at [202, 108] on select "**********" at bounding box center [221, 106] width 82 height 11
select select "******"
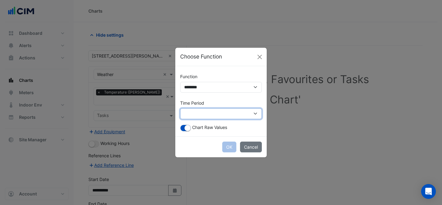
drag, startPoint x: 202, startPoint y: 108, endPoint x: 192, endPoint y: 108, distance: 10.5
click at [192, 109] on select "**********" at bounding box center [221, 113] width 82 height 11
select select "*********"
drag, startPoint x: 186, startPoint y: 127, endPoint x: 202, endPoint y: 135, distance: 17.3
click at [188, 128] on small "button" at bounding box center [188, 128] width 6 height 6
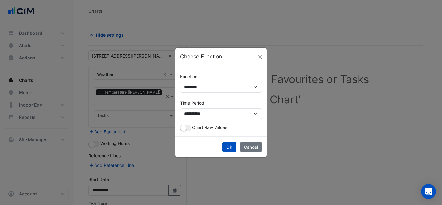
drag, startPoint x: 226, startPoint y: 146, endPoint x: 204, endPoint y: 147, distance: 22.7
click at [226, 146] on button "OK" at bounding box center [229, 146] width 14 height 11
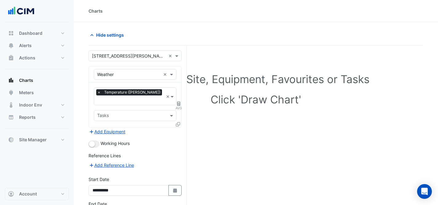
scroll to position [40, 0]
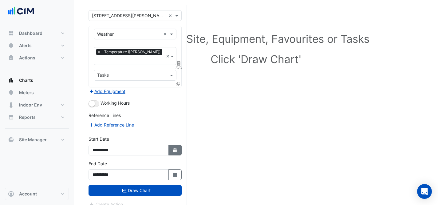
click at [174, 148] on icon "button" at bounding box center [175, 150] width 4 height 4
select select "*"
select select "****"
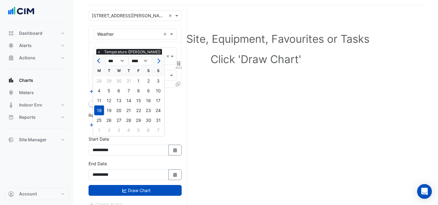
click at [98, 65] on button "Previous month" at bounding box center [99, 61] width 7 height 10
select select "*"
click at [110, 79] on div "1" at bounding box center [109, 81] width 10 height 10
type input "**********"
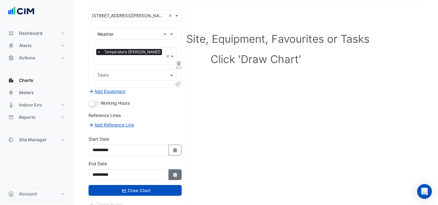
click at [174, 172] on icon "button" at bounding box center [175, 174] width 4 height 4
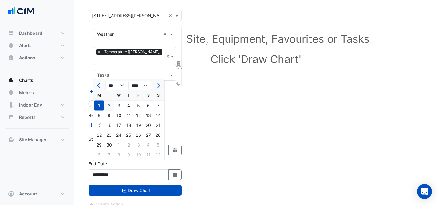
drag, startPoint x: 98, startPoint y: 84, endPoint x: 110, endPoint y: 100, distance: 20.6
click at [99, 85] on span "Previous month" at bounding box center [99, 85] width 5 height 5
select select "*"
click at [157, 141] on div "31" at bounding box center [158, 145] width 10 height 10
type input "**********"
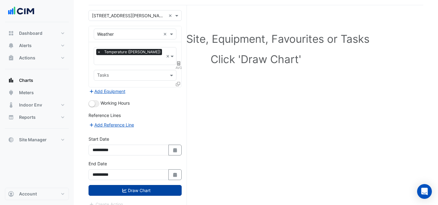
click at [151, 185] on button "Draw Chart" at bounding box center [134, 190] width 93 height 11
